Goal: Task Accomplishment & Management: Use online tool/utility

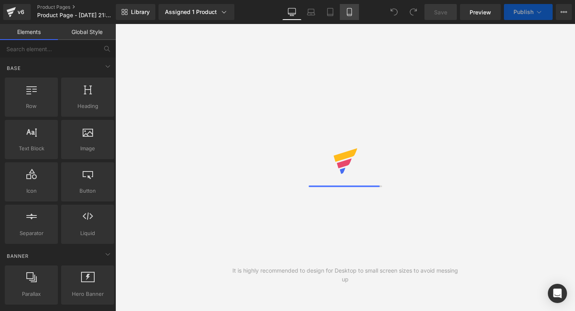
click at [349, 11] on icon at bounding box center [349, 12] width 8 height 8
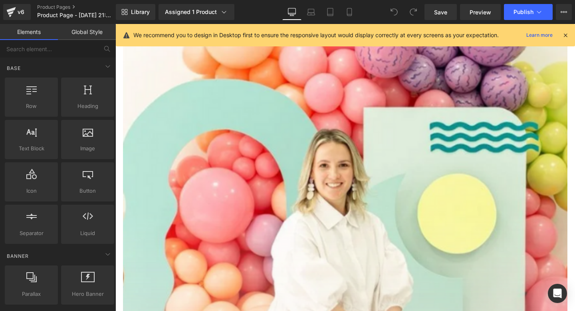
click at [566, 37] on icon at bounding box center [565, 35] width 7 height 7
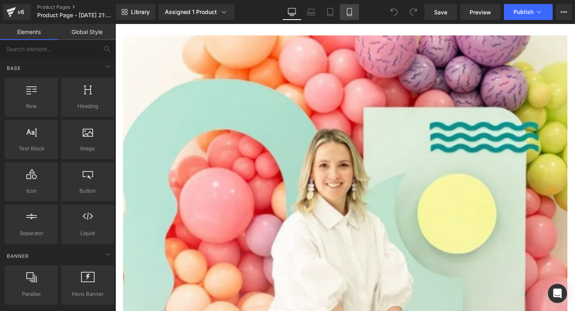
click at [343, 12] on link "Mobile" at bounding box center [349, 12] width 19 height 16
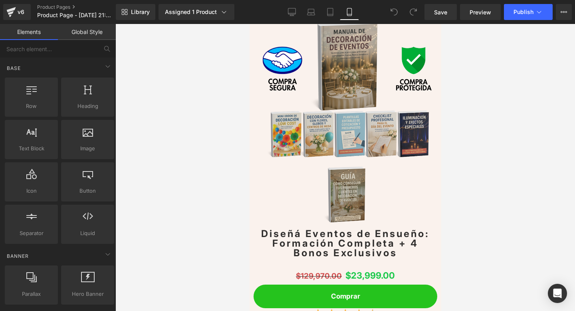
scroll to position [2570, 0]
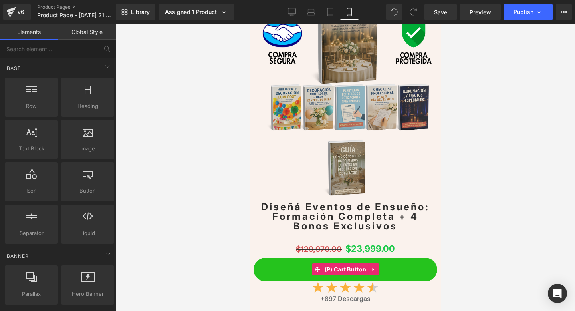
click at [343, 264] on span "(P) Cart Button" at bounding box center [345, 269] width 46 height 12
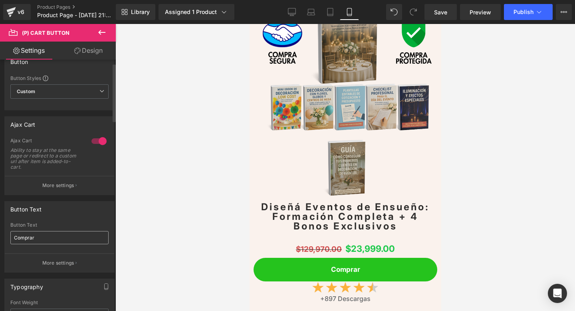
scroll to position [15, 0]
click at [52, 182] on p "More settings" at bounding box center [58, 184] width 32 height 7
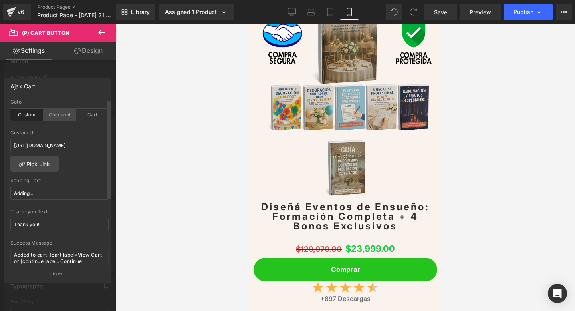
click at [53, 116] on div "Checkout" at bounding box center [59, 115] width 33 height 12
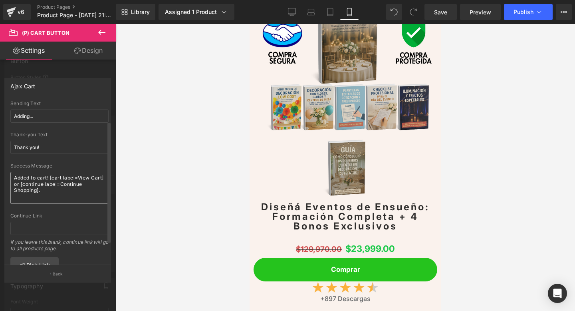
scroll to position [57, 0]
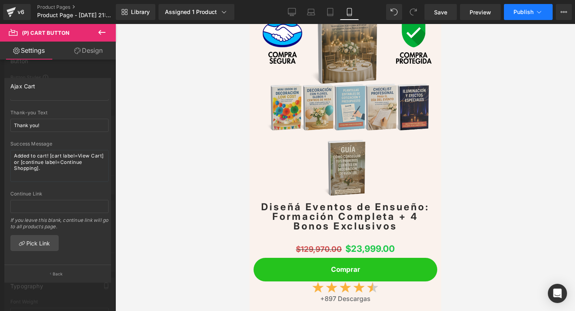
click at [515, 13] on span "Publish" at bounding box center [523, 12] width 20 height 6
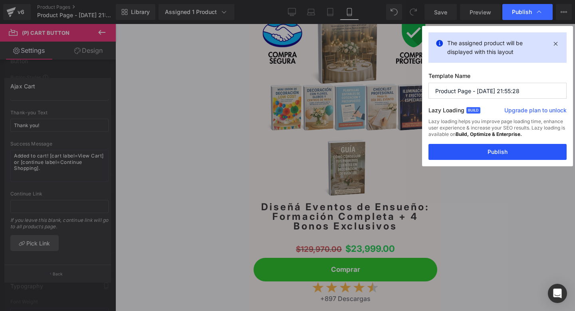
click at [460, 159] on button "Publish" at bounding box center [497, 152] width 138 height 16
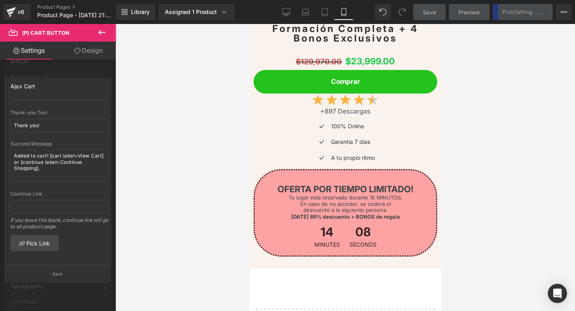
scroll to position [3693, 0]
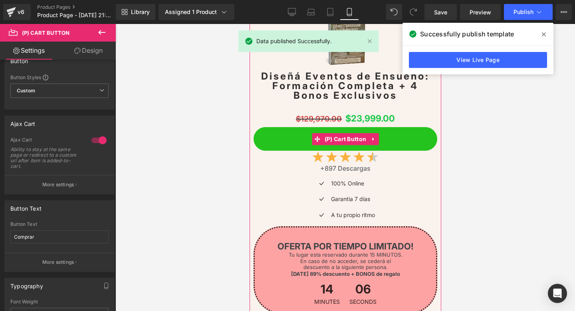
click at [331, 141] on span "(P) Cart Button" at bounding box center [345, 139] width 46 height 12
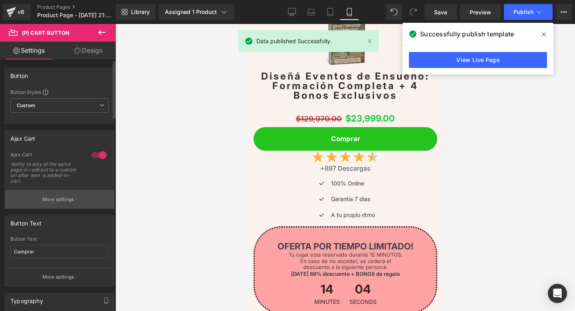
click at [44, 207] on button "More settings" at bounding box center [59, 199] width 109 height 19
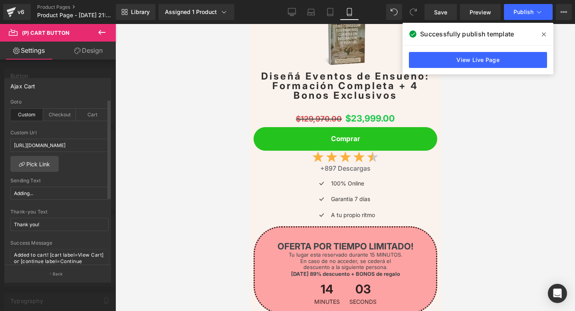
click at [54, 122] on div "Goto Custom Checkout Cart" at bounding box center [59, 114] width 98 height 31
click at [54, 118] on div "Checkout" at bounding box center [59, 115] width 33 height 12
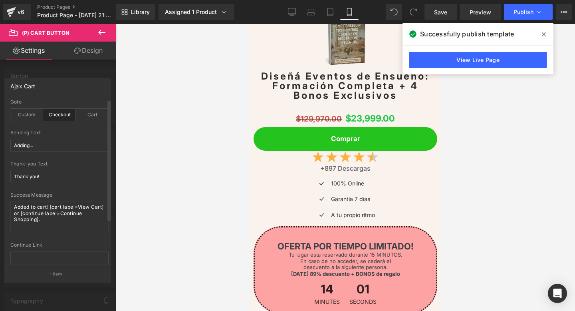
click at [54, 118] on div "Checkout" at bounding box center [59, 115] width 33 height 12
click at [57, 112] on div "Checkout" at bounding box center [59, 115] width 33 height 12
click at [516, 2] on div "Library Assigned 1 Product Product Preview Diseñá Eventos de Ensueño: Formación…" at bounding box center [345, 12] width 459 height 24
click at [514, 4] on button "Publish" at bounding box center [528, 12] width 49 height 16
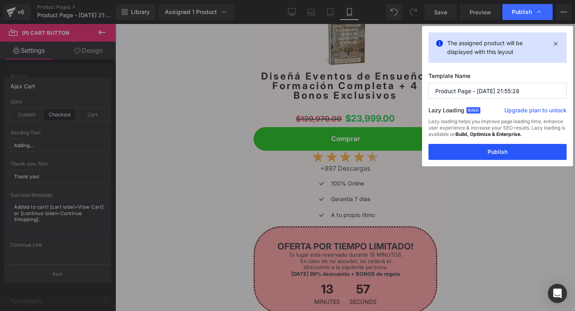
click at [459, 146] on button "Publish" at bounding box center [497, 152] width 138 height 16
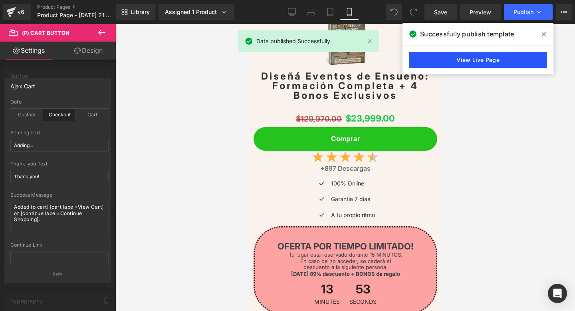
click at [501, 58] on link "View Live Page" at bounding box center [478, 60] width 138 height 16
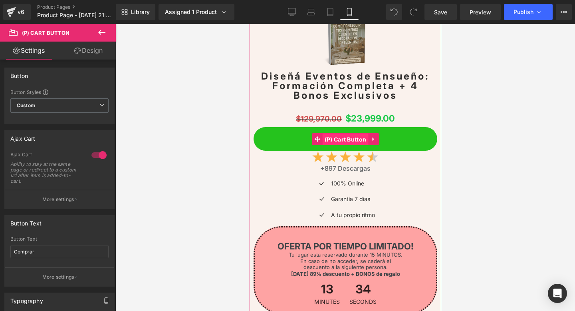
click at [326, 135] on span "(P) Cart Button" at bounding box center [345, 139] width 46 height 12
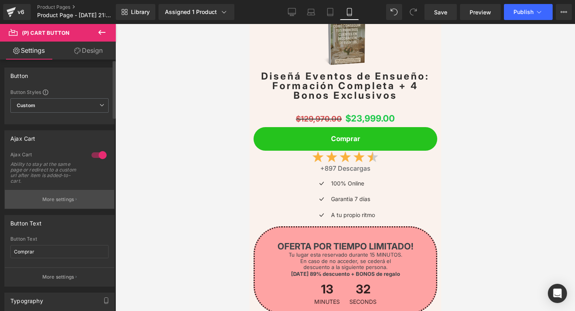
click at [60, 198] on p "More settings" at bounding box center [58, 199] width 32 height 7
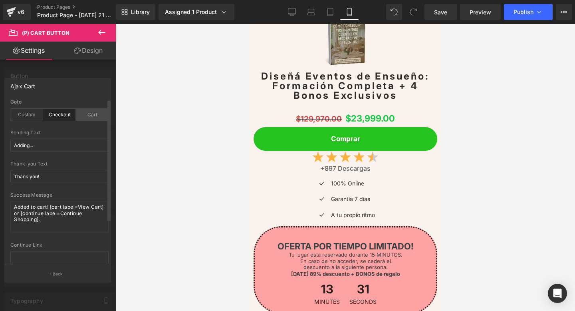
click at [95, 111] on div "Cart" at bounding box center [92, 115] width 33 height 12
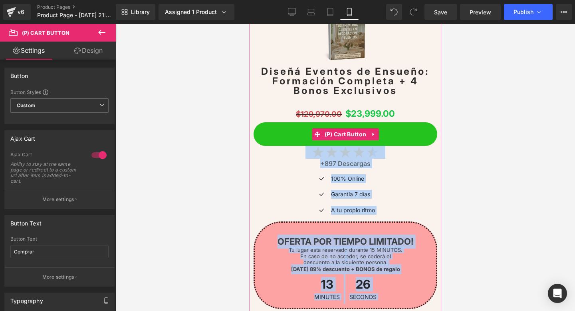
click at [355, 131] on span "(P) Cart Button" at bounding box center [345, 134] width 46 height 12
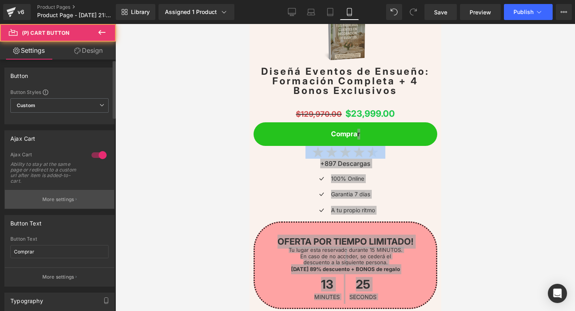
click at [69, 195] on button "More settings" at bounding box center [59, 199] width 109 height 19
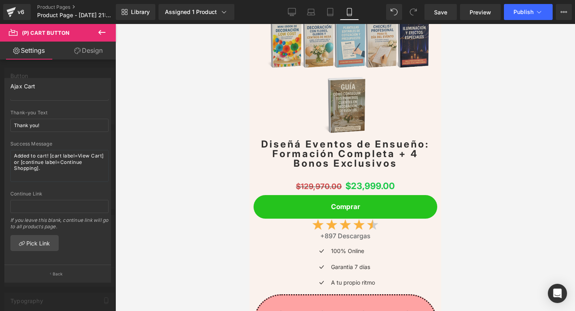
scroll to position [2631, 0]
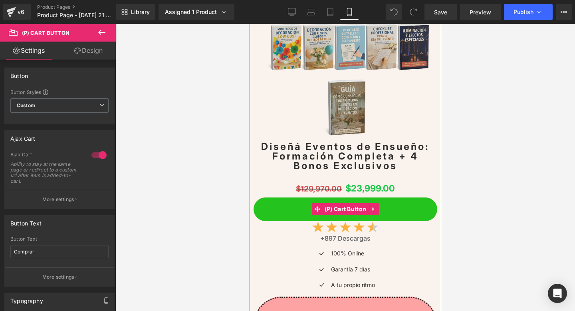
click at [333, 207] on span "(P) Cart Button" at bounding box center [345, 209] width 46 height 12
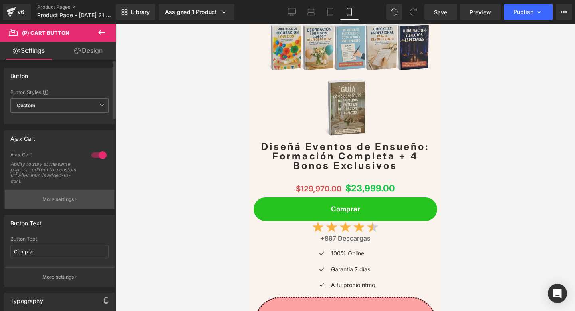
click at [50, 195] on button "More settings" at bounding box center [59, 199] width 109 height 19
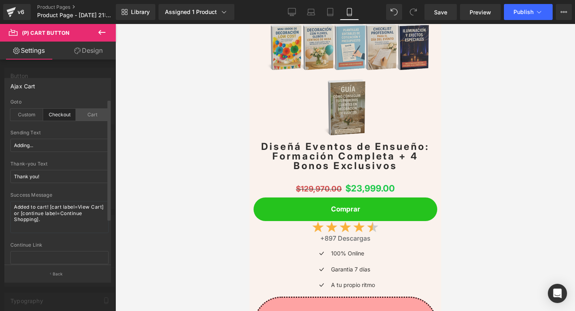
click at [89, 118] on div "Cart" at bounding box center [92, 115] width 33 height 12
click at [93, 117] on div "Cart" at bounding box center [92, 115] width 33 height 12
click at [513, 18] on button "Publish" at bounding box center [528, 12] width 49 height 16
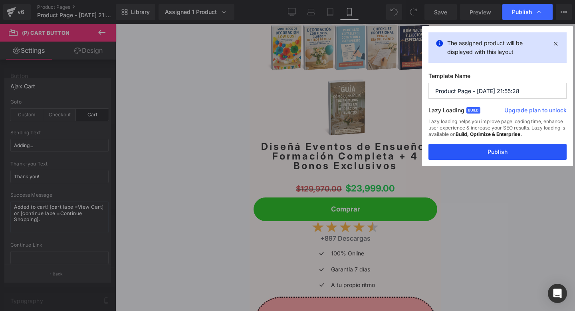
click at [450, 154] on button "Publish" at bounding box center [497, 152] width 138 height 16
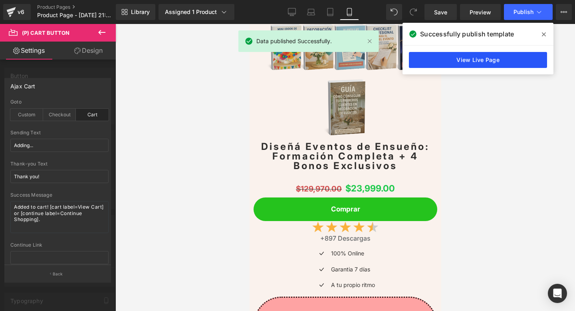
click at [443, 55] on link "View Live Page" at bounding box center [478, 60] width 138 height 16
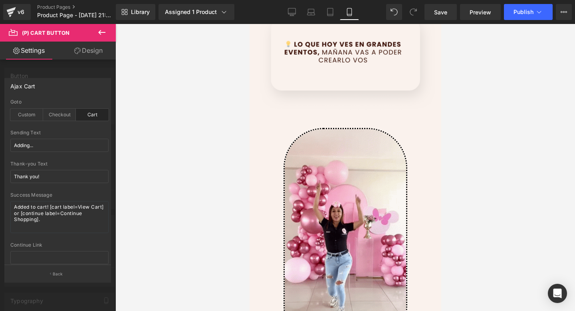
scroll to position [788, 0]
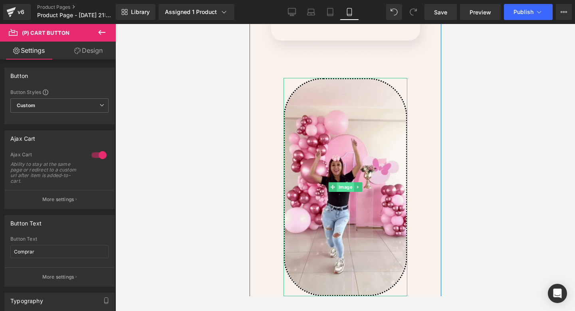
click at [343, 184] on span "Image" at bounding box center [345, 187] width 17 height 10
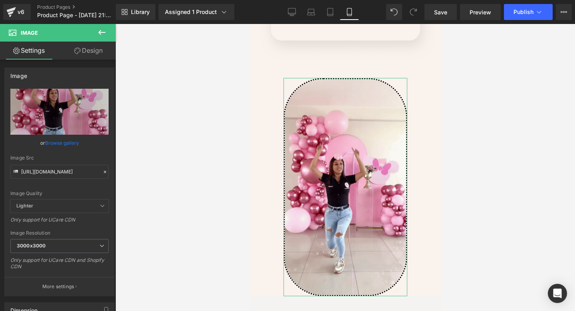
click at [82, 55] on link "Design" at bounding box center [88, 51] width 58 height 18
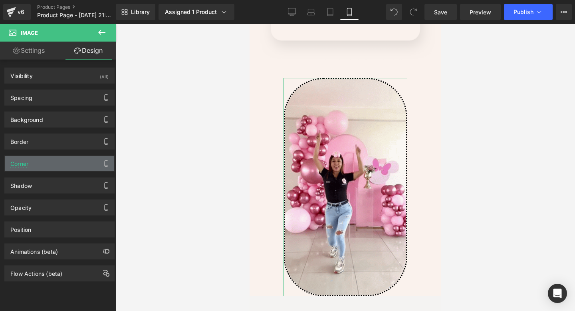
click at [53, 168] on div "Corner" at bounding box center [59, 163] width 109 height 15
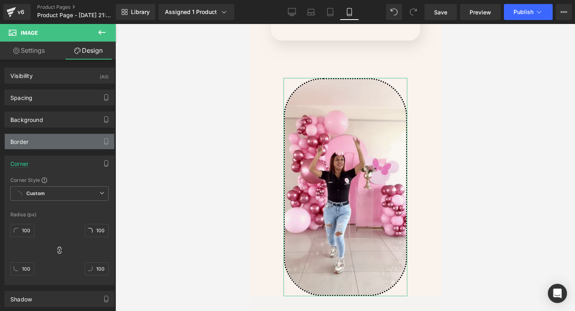
click at [44, 142] on div "Border" at bounding box center [59, 141] width 109 height 15
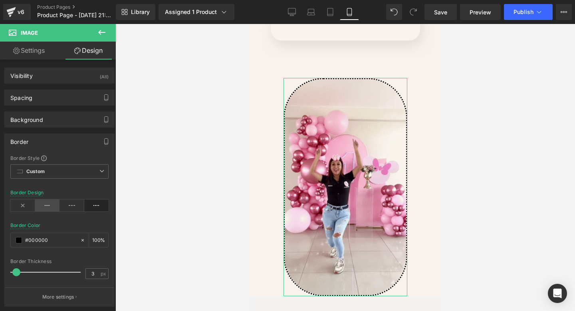
click at [46, 204] on icon at bounding box center [47, 205] width 25 height 12
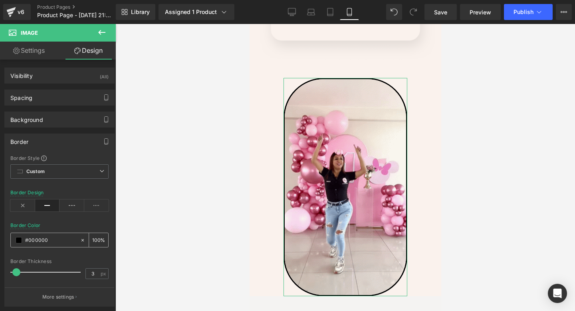
click at [21, 240] on span at bounding box center [19, 240] width 6 height 6
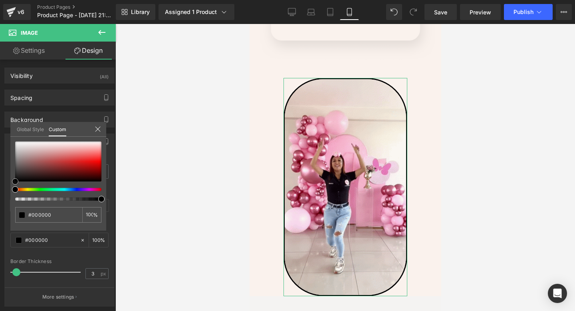
type input "#020202"
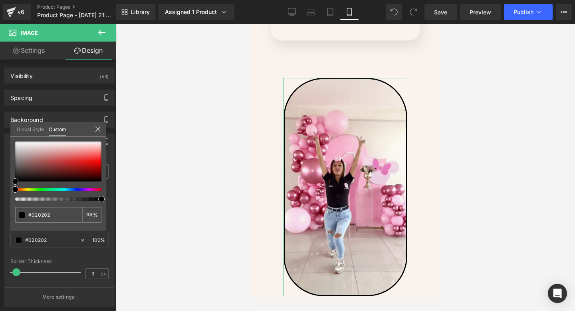
type input "#0a0a0a"
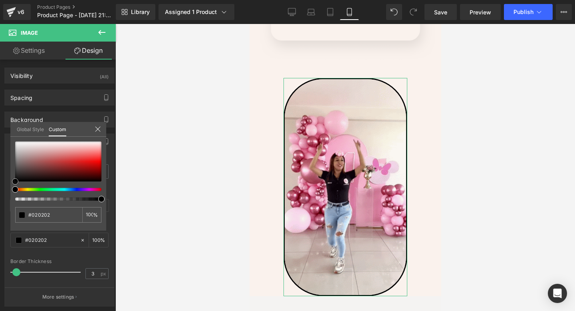
type input "#0a0a0a"
type input "#191919"
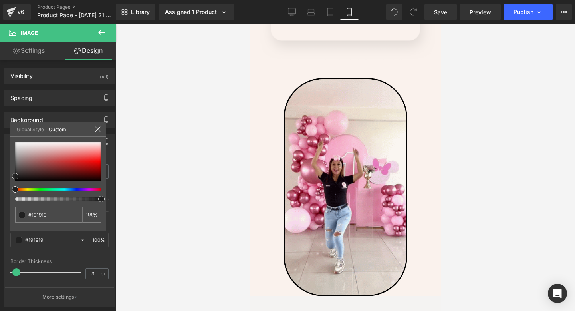
type input "#212121"
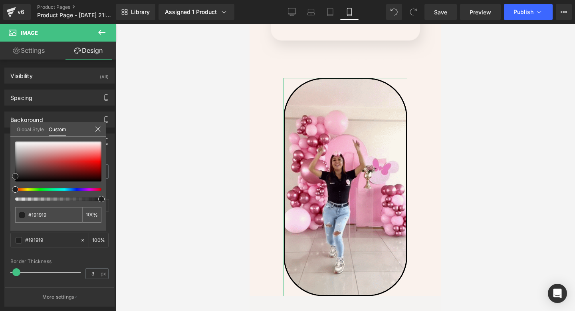
type input "#212121"
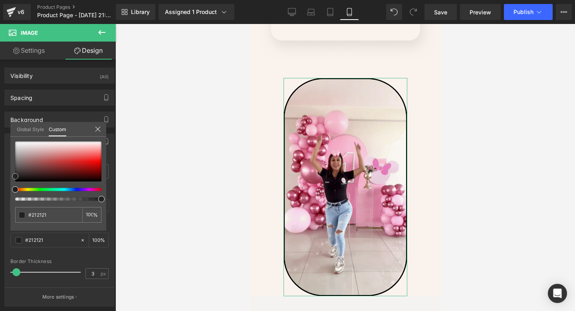
type input "#2b2b2b"
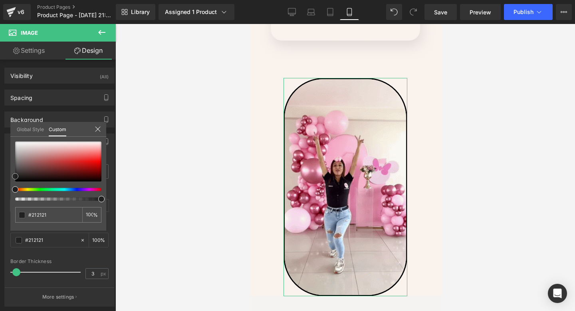
type input "#2b2b2b"
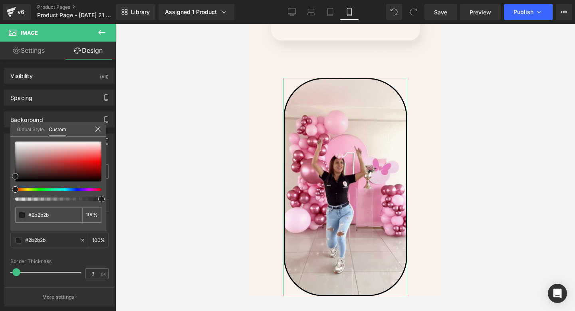
type input "#383838"
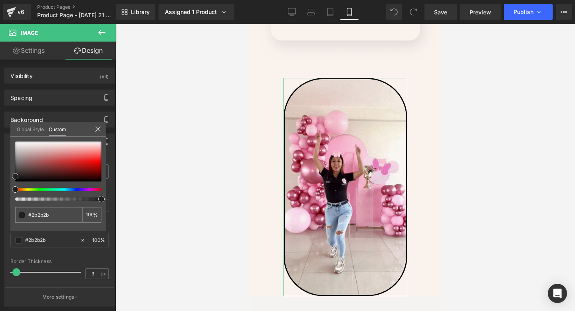
type input "#383838"
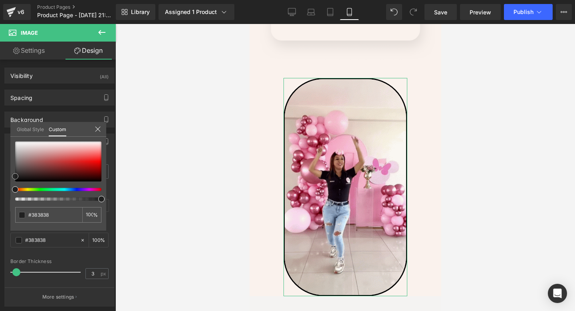
type input "#424242"
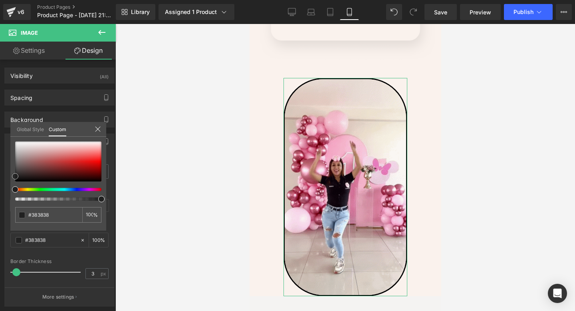
type input "#424242"
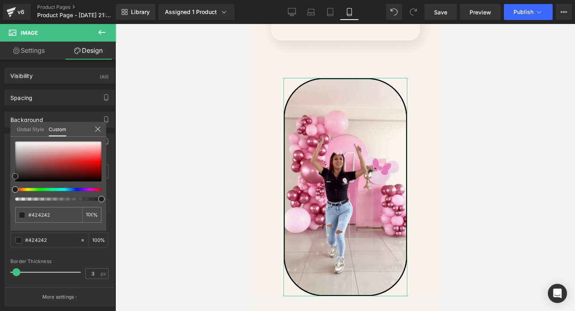
type input "#494949"
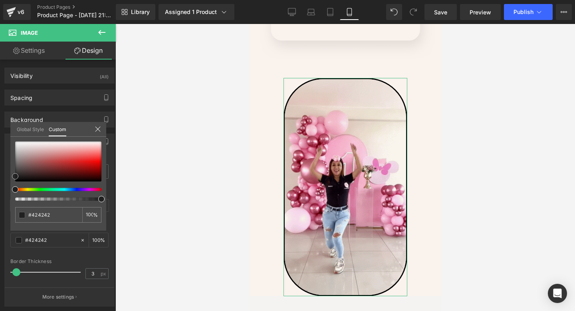
type input "#494949"
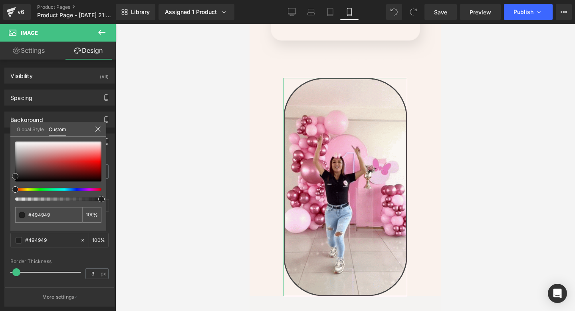
type input "#515151"
type input "#595959"
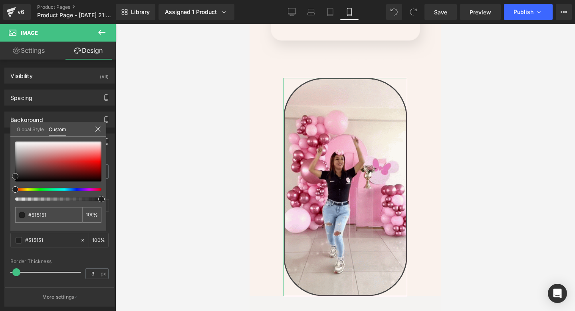
type input "#595959"
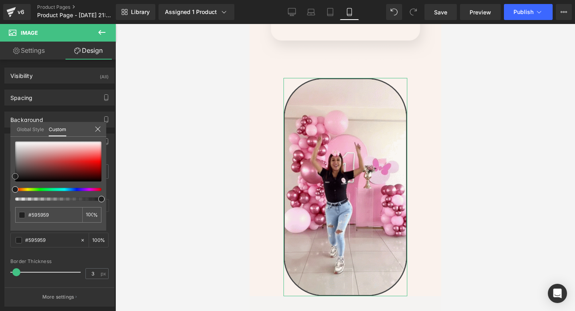
type input "#5e5e5e"
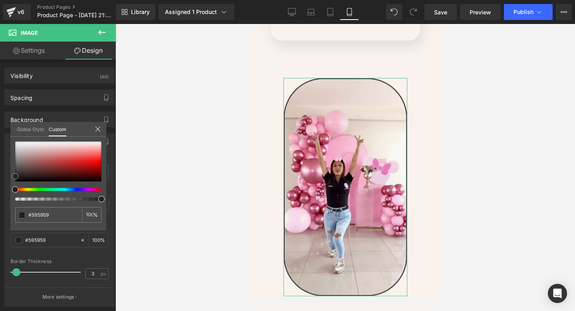
type input "#5e5e5e"
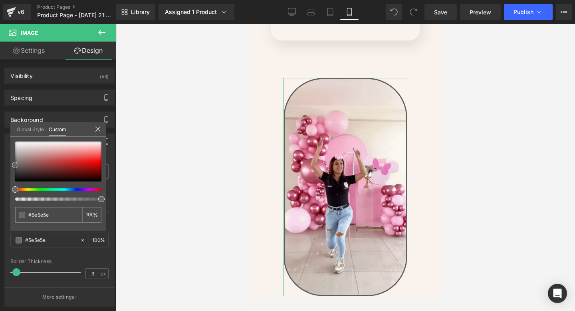
type input "#636363"
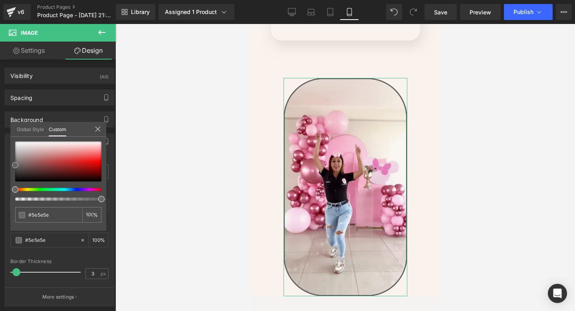
type input "#636363"
type input "#6b6b6b"
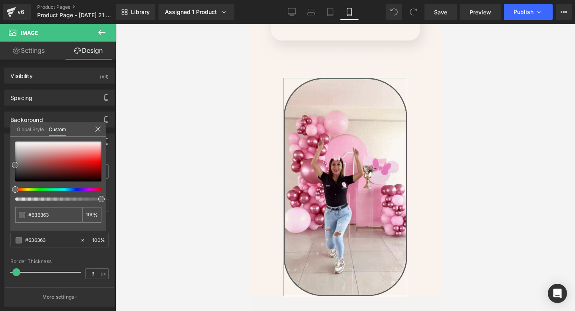
type input "#6b6b6b"
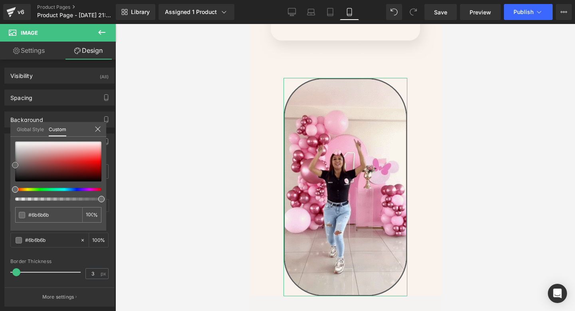
type input "#6d6d6d"
type input "#707070"
type input "#757575"
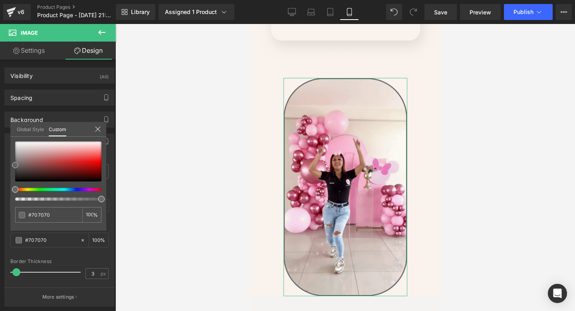
type input "#757575"
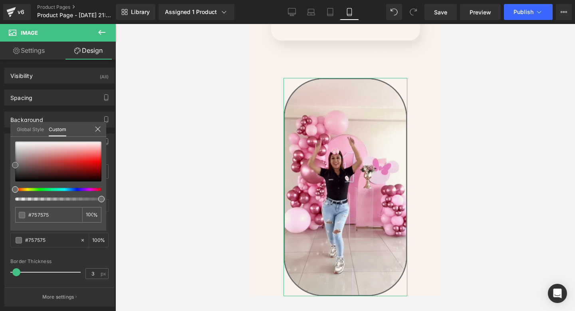
type input "#828282"
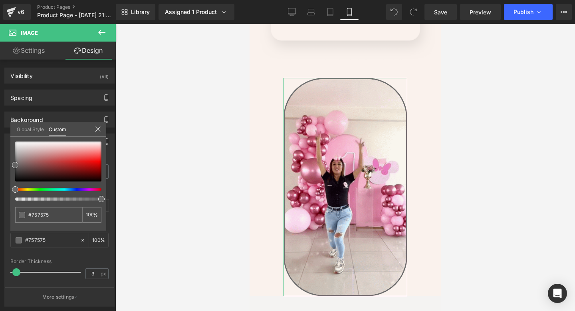
type input "#828282"
type input "#878787"
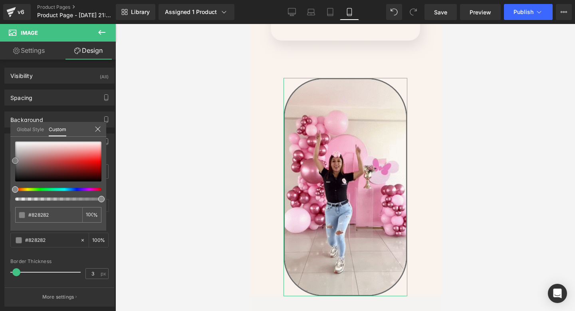
type input "#878787"
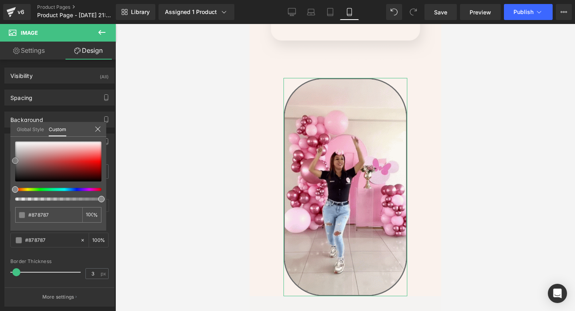
type input "#898989"
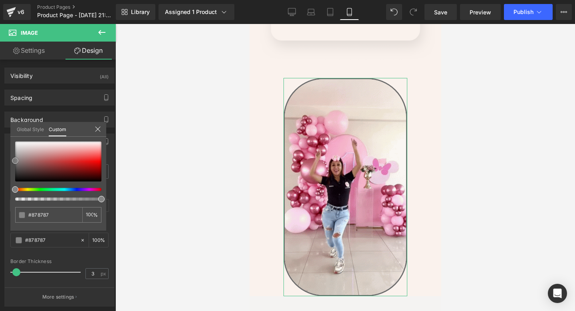
type input "#898989"
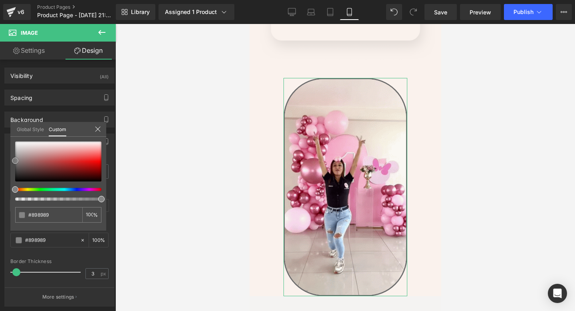
type input "#8c8c8c"
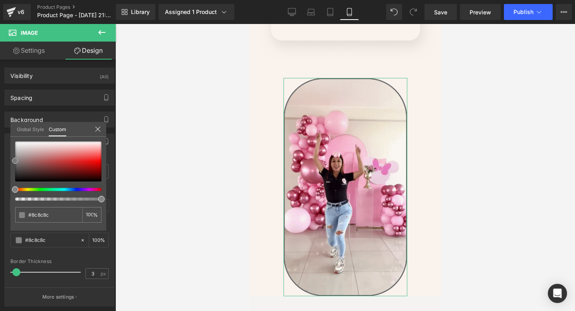
type input "#919191"
type input "#939393"
type input "#969696"
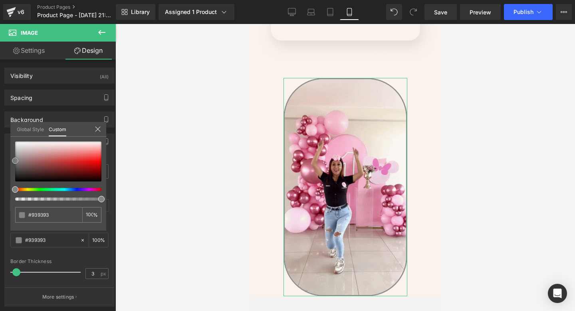
type input "#969696"
type input "#9b9b9b"
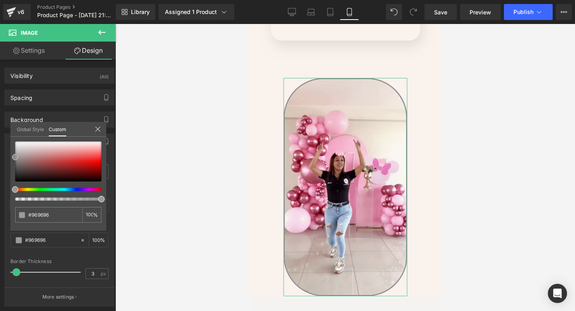
type input "#9b9b9b"
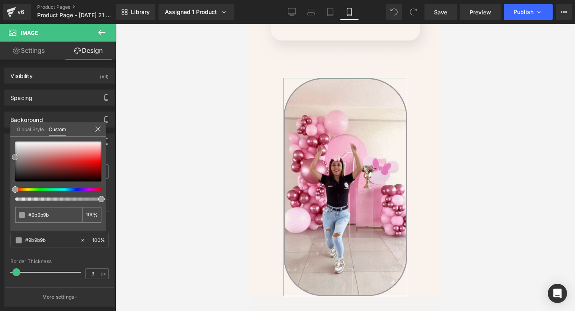
type input "#9e9e9e"
type input "#a3a3a3"
type input "#a8a8a8"
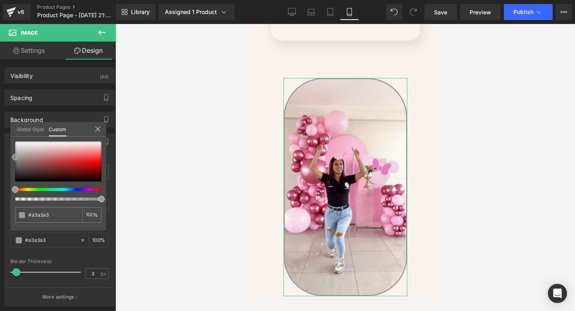
type input "#a8a8a8"
type input "#adadad"
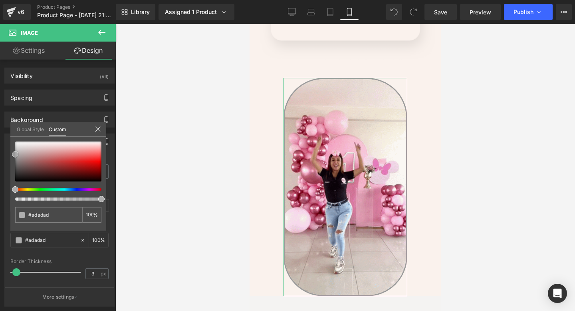
type input "#b5b5b5"
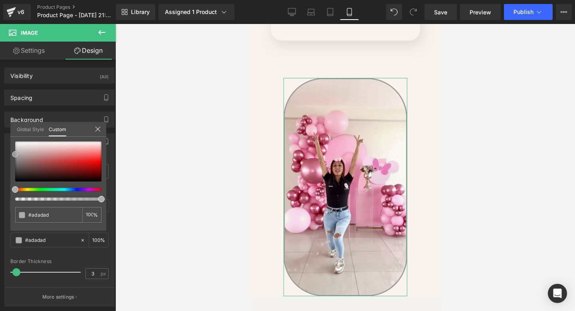
type input "#b5b5b5"
type input "#b7b7b7"
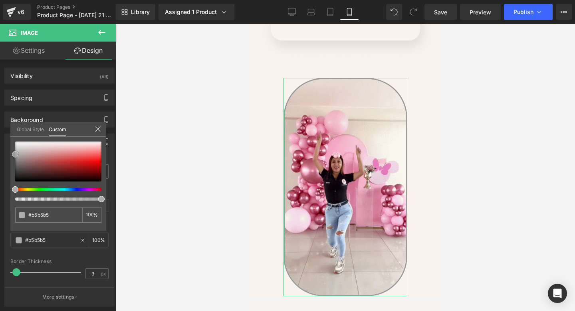
type input "#b7b7b7"
type input "#bababa"
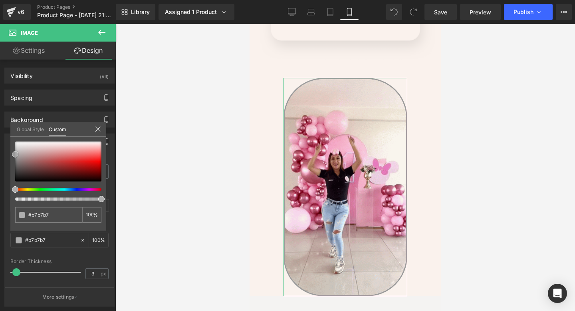
type input "#bababa"
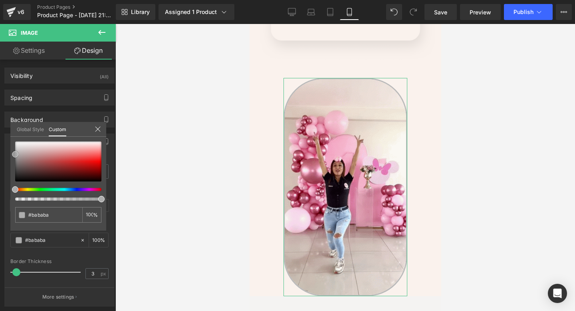
type input "#bcbcbc"
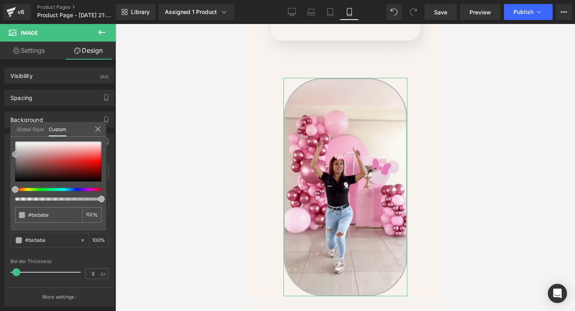
type input "#bcbcbc"
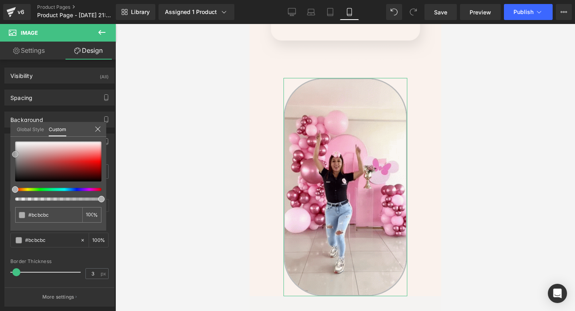
type input "#bfbfbf"
type input "#c4c4c4"
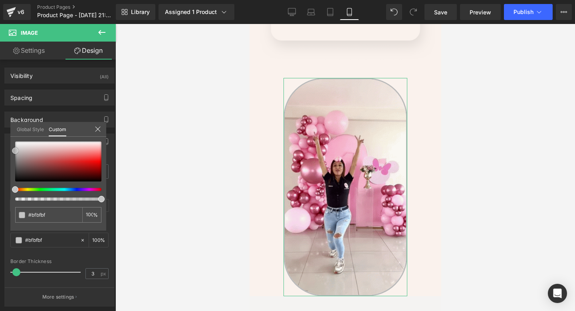
type input "#c4c4c4"
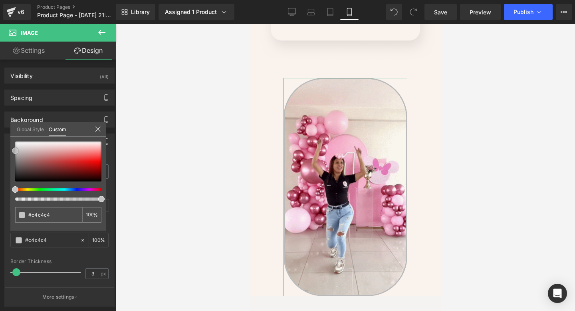
type input "#c6c6c6"
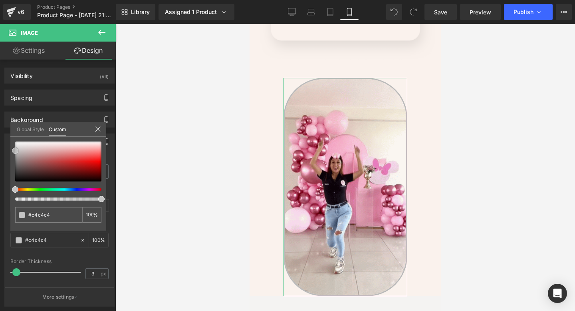
type input "#c6c6c6"
type input "#c4c4c4"
type input "#c6c6c6"
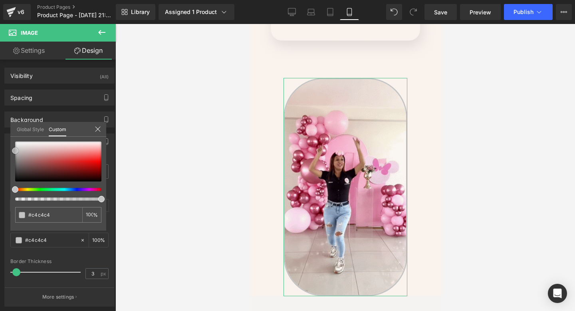
type input "#c6c6c6"
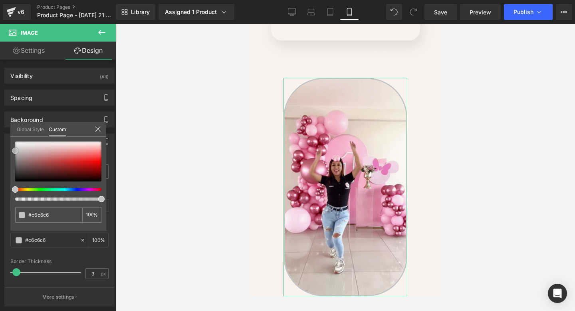
type input "#c9c9c9"
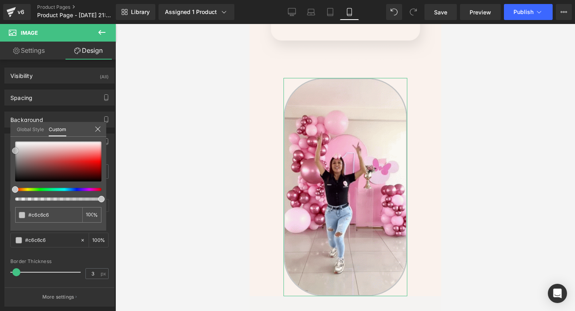
type input "#c9c9c9"
type input "#cecece"
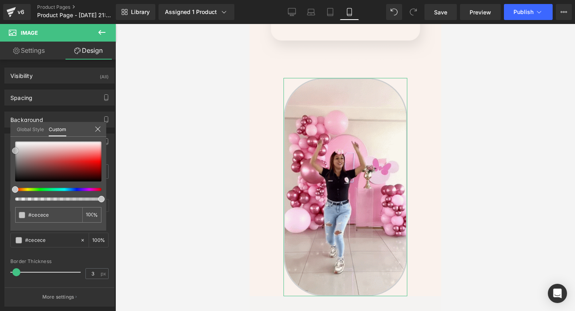
type input "#d3d3d3"
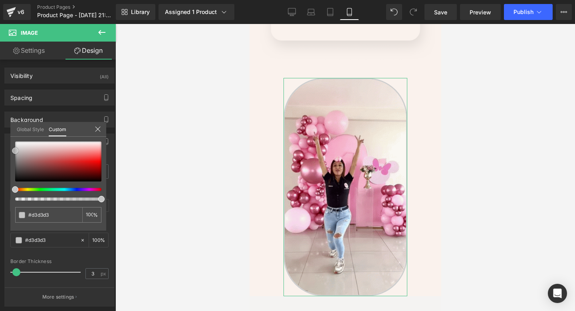
type input "#d8d8d8"
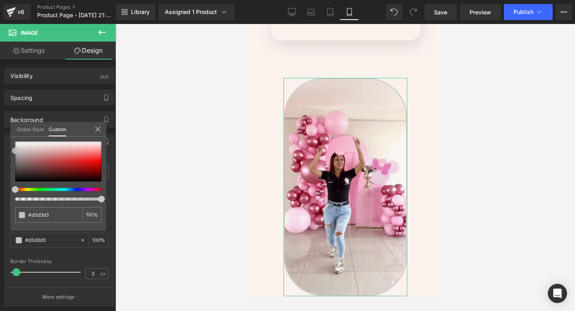
type input "#d8d8d8"
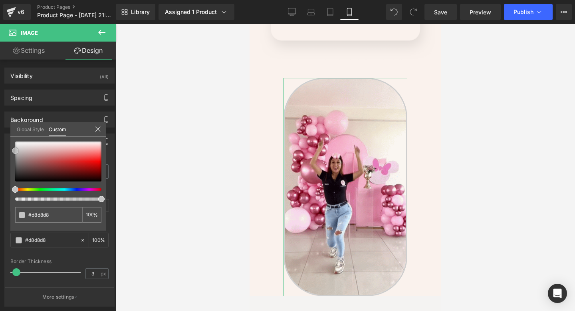
type input "#dddddd"
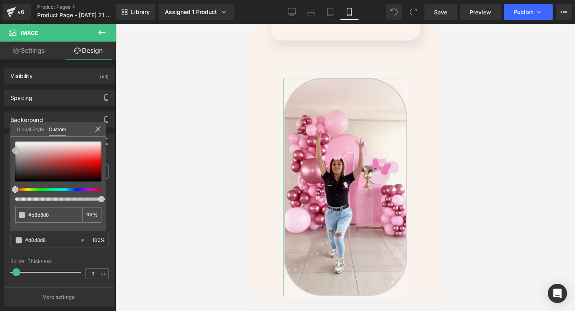
type input "#dddddd"
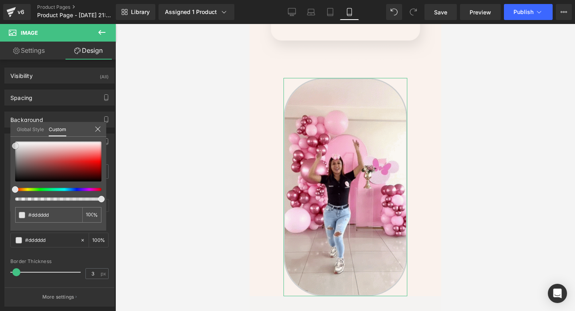
type input "#e2e2e2"
type input "#e5e5e5"
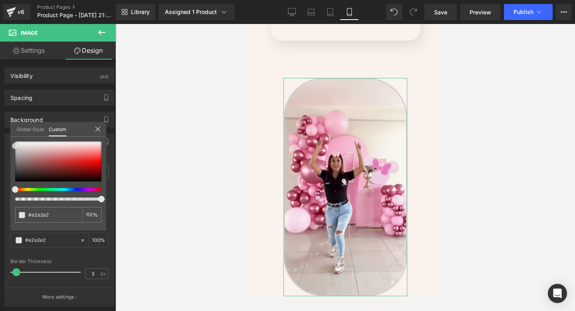
type input "#e5e5e5"
type input "#e8e8e8"
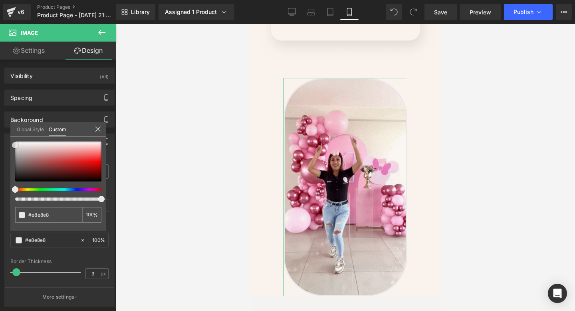
type input "#e5e5e5"
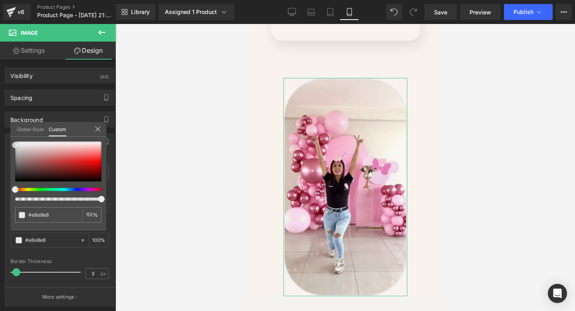
type input "#e5e5e5"
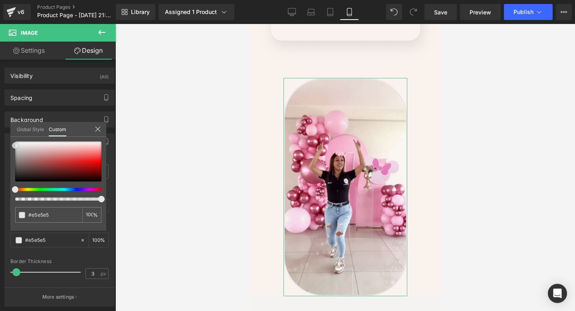
type input "#e2e2e2"
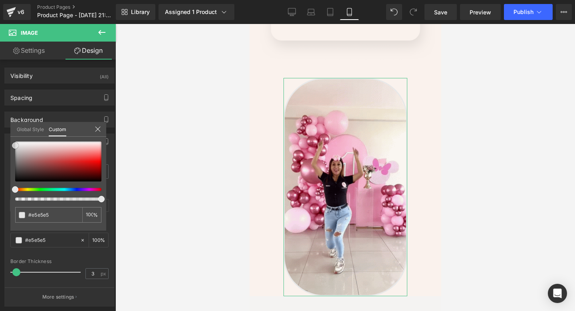
type input "#e2e2e2"
type input "#e0e0e0"
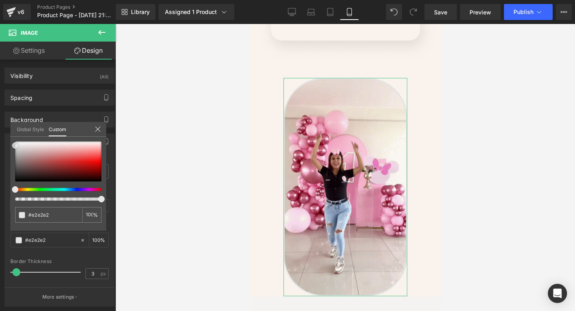
type input "#e0e0e0"
type input "#dbdbdb"
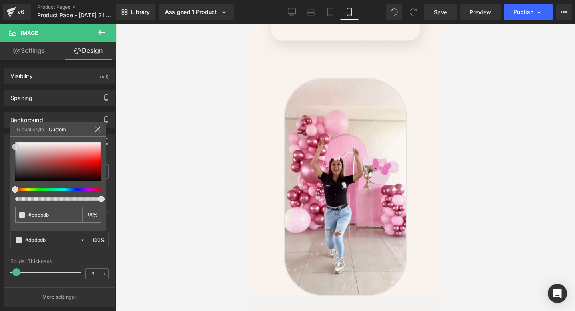
type input "#d3d3d3"
type input "#c6c6c6"
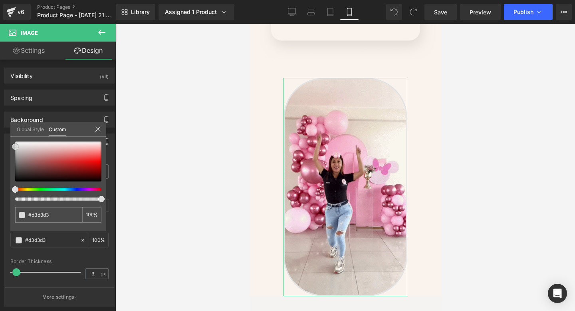
type input "#c6c6c6"
type input "#b7b7b7"
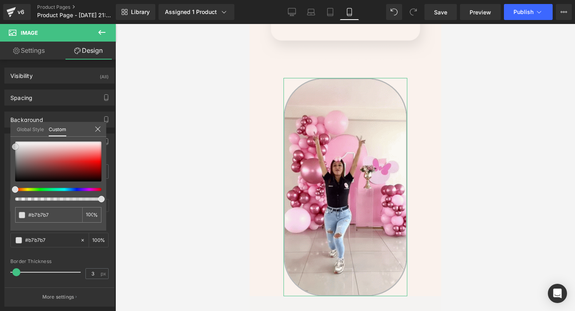
type input "#aaaaaa"
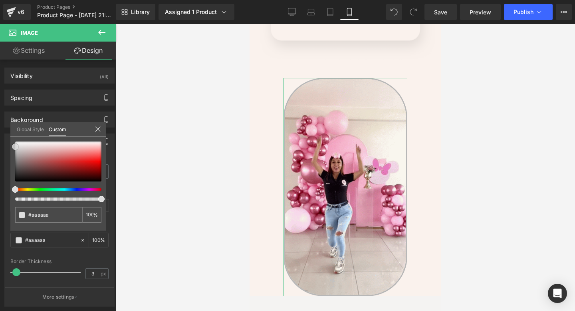
type input "#a8a8a8"
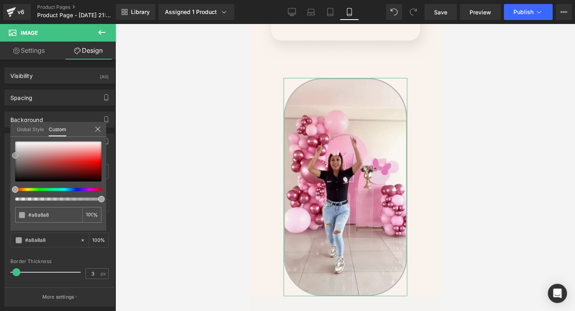
type input "#a5a5a5"
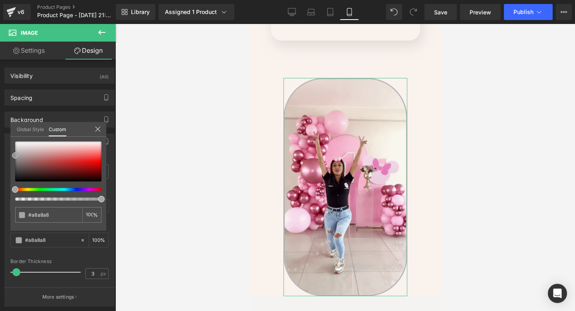
type input "#a5a5a5"
type input "#a8a8a8"
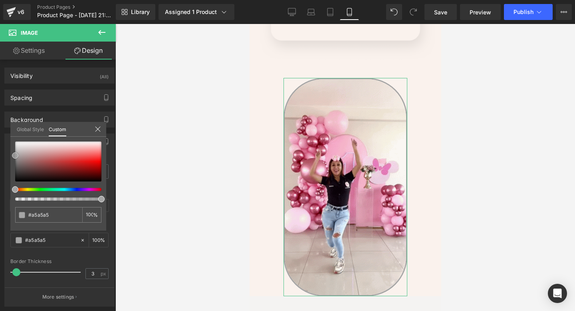
type input "#a8a8a8"
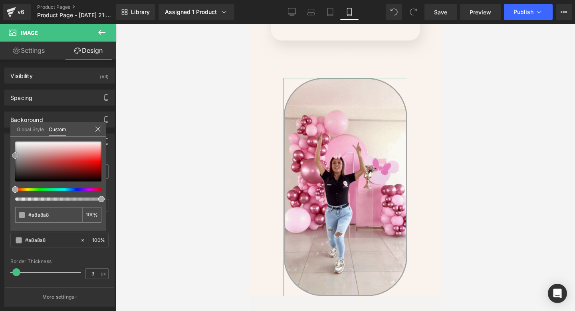
type input "#aaaaaa"
type input "#afafaf"
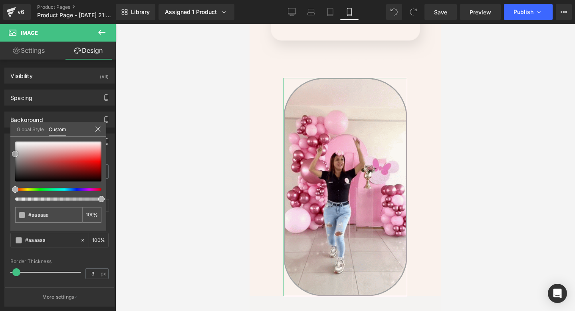
type input "#afafaf"
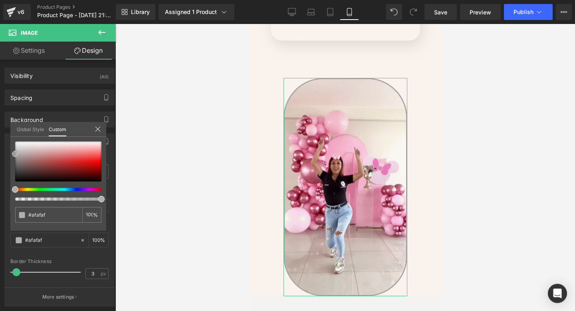
type input "#b2b2b2"
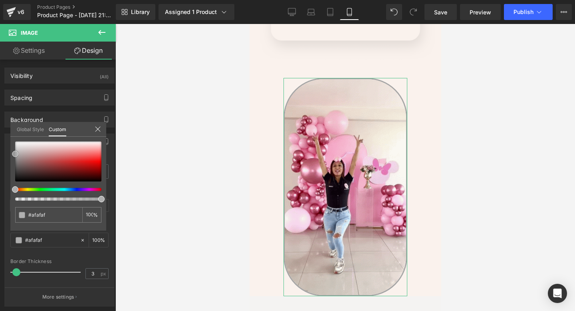
type input "#b2b2b2"
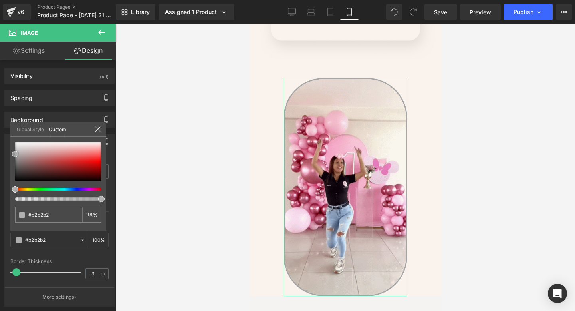
type input "#b5b5b5"
type input "#b7b7b7"
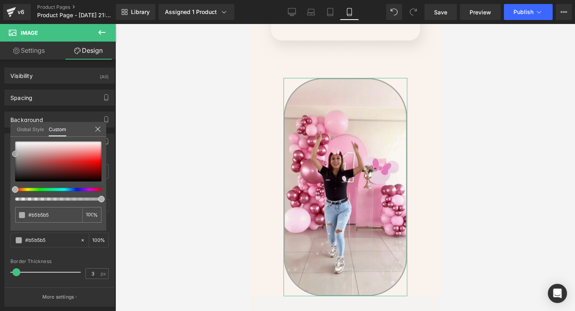
type input "#b7b7b7"
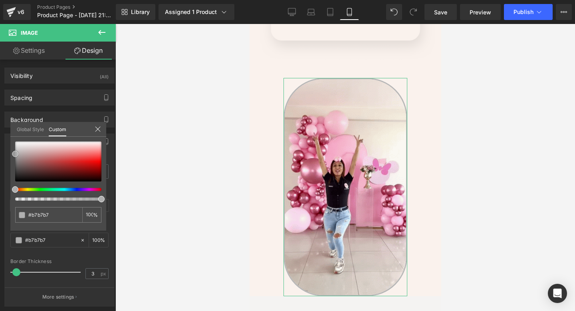
type input "#bcbcbc"
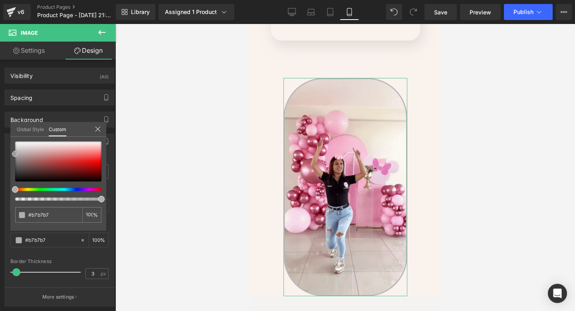
type input "#bcbcbc"
type input "#bfbfbf"
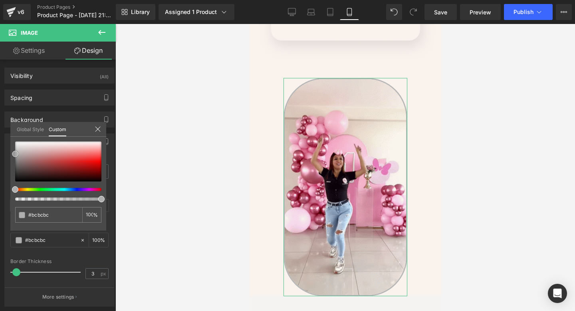
type input "#bfbfbf"
type input "#c1c1c1"
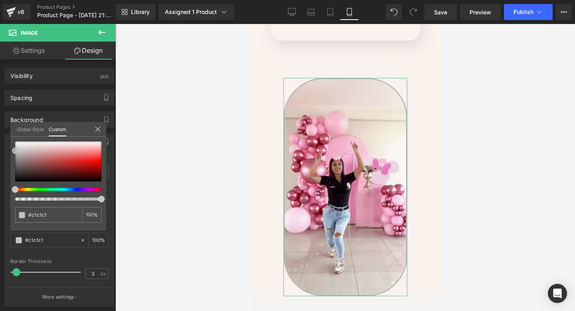
type input "#c4c4c4"
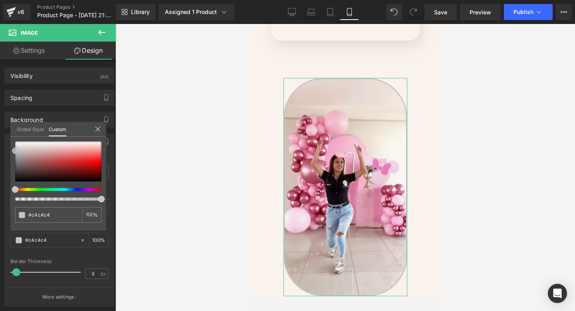
type input "#c6c6c6"
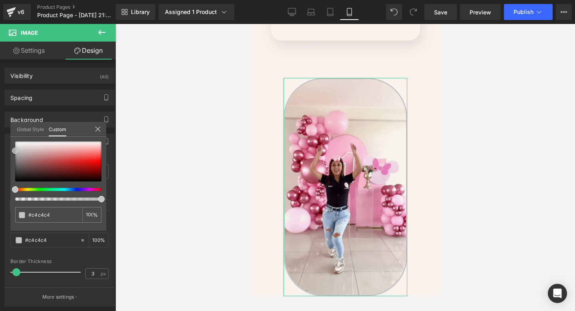
type input "#c6c6c6"
type input "#c9c9c9"
type input "#cccccc"
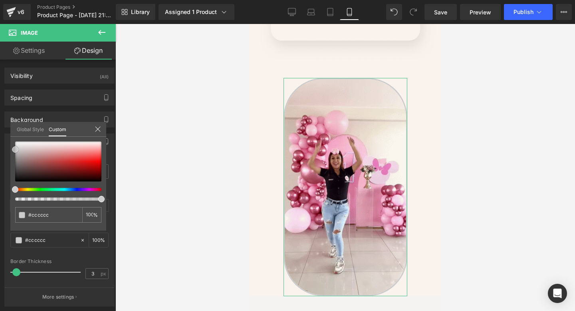
type input "#cecece"
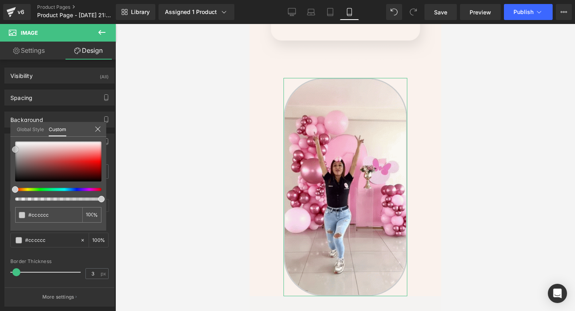
type input "#cecece"
type input "#d1d1d1"
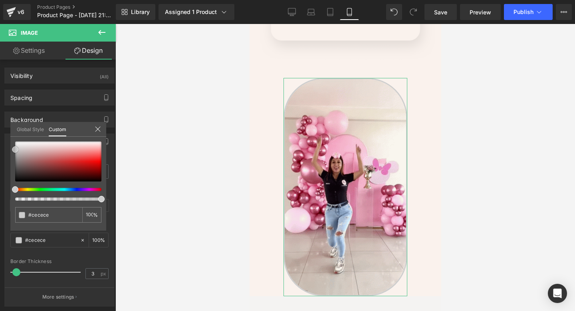
type input "#d1d1d1"
type input "#d3d3d3"
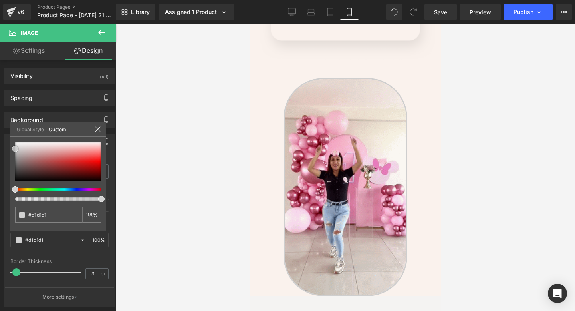
type input "#d3d3d3"
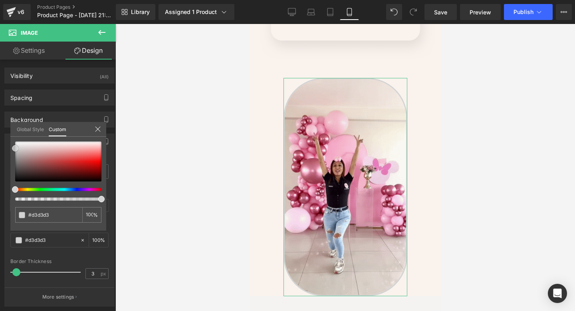
drag, startPoint x: 16, startPoint y: 182, endPoint x: 4, endPoint y: 149, distance: 35.1
click at [4, 149] on div "Border Border Style Custom Custom Setup Global Style Custom Setup Global Style …" at bounding box center [59, 216] width 119 height 179
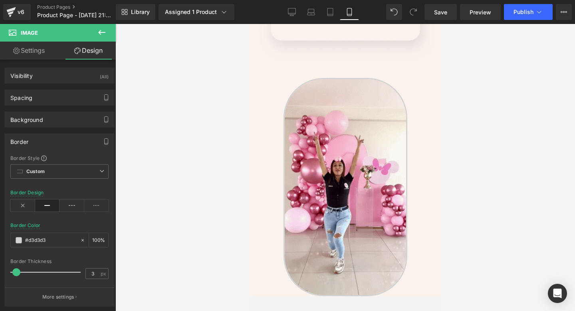
click at [157, 148] on div at bounding box center [345, 167] width 460 height 287
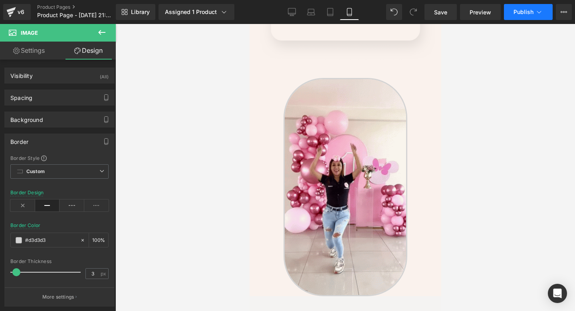
click at [523, 9] on span "Publish" at bounding box center [523, 12] width 20 height 6
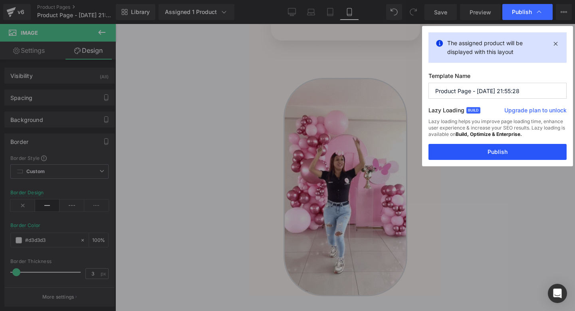
click at [456, 153] on button "Publish" at bounding box center [497, 152] width 138 height 16
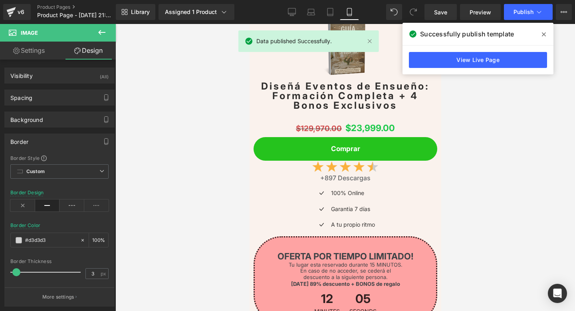
scroll to position [2627, 0]
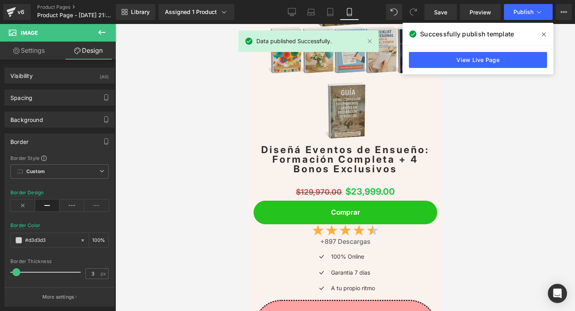
click at [541, 31] on span at bounding box center [543, 34] width 13 height 13
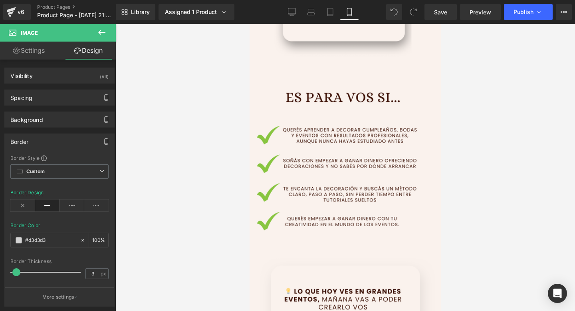
scroll to position [383, 0]
